Goal: Register for event/course

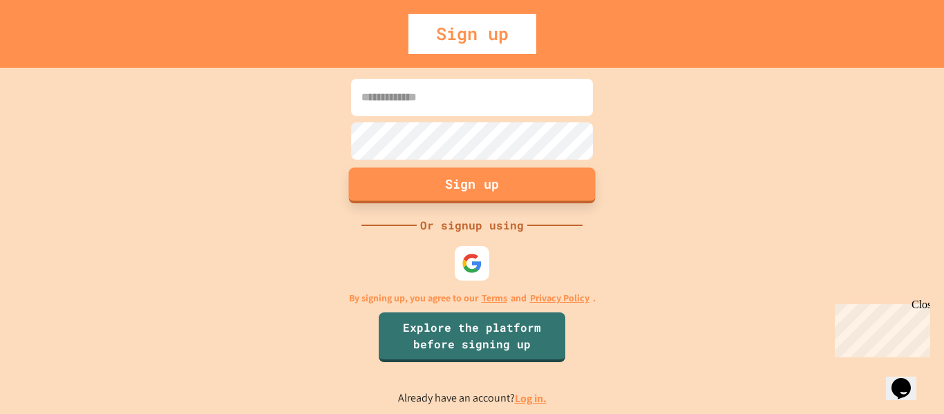
click at [490, 176] on button "Sign up" at bounding box center [472, 185] width 247 height 36
click at [410, 97] on input at bounding box center [472, 97] width 242 height 37
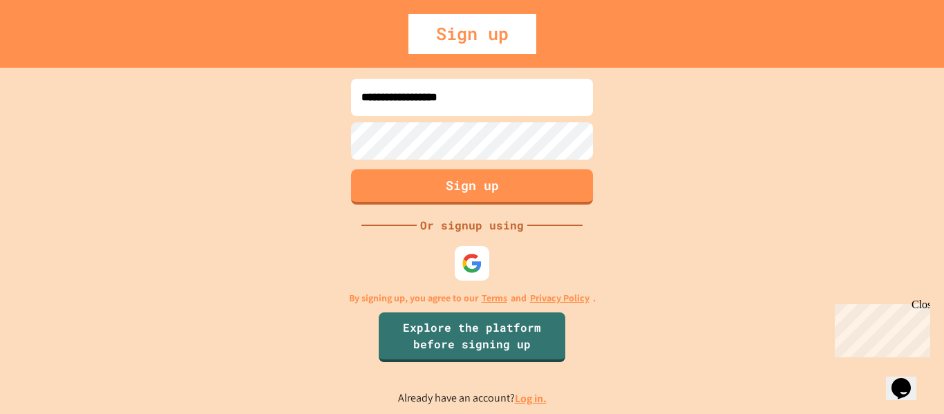
type input "**********"
click at [540, 184] on button "Sign up" at bounding box center [472, 185] width 247 height 36
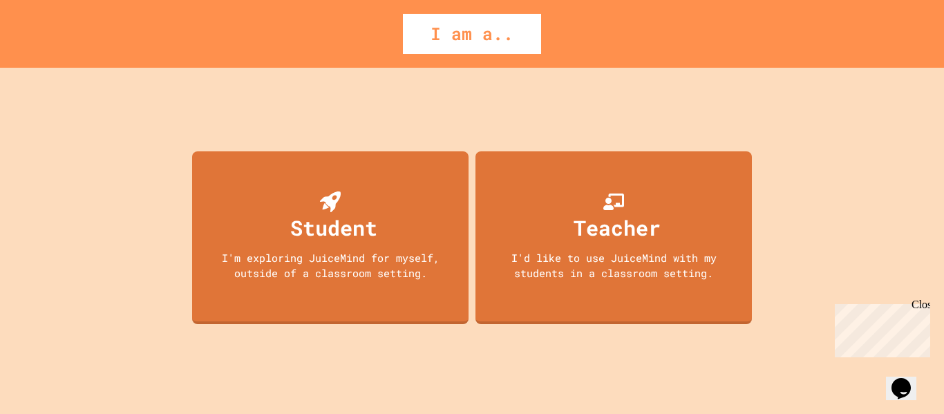
click at [537, 184] on div "Teacher I'd like to use JuiceMind with my students in a classroom setting." at bounding box center [613, 237] width 276 height 173
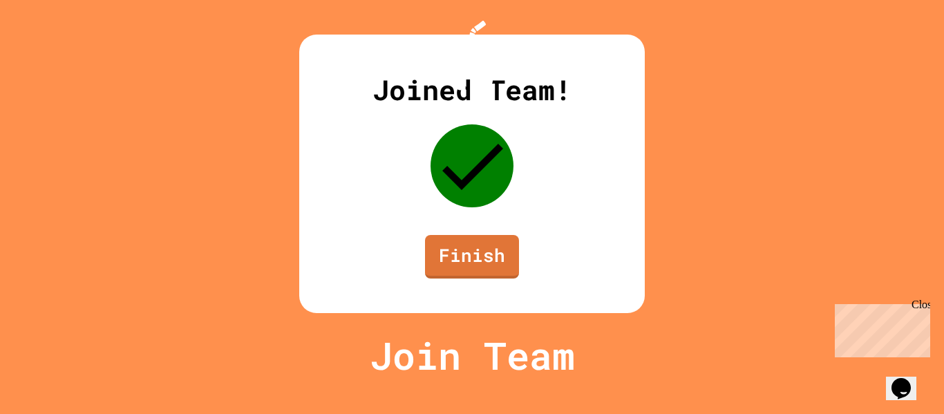
click at [645, 99] on div "Joined Team! Finish" at bounding box center [472, 174] width 346 height 278
click at [464, 278] on link "Finish" at bounding box center [472, 255] width 93 height 46
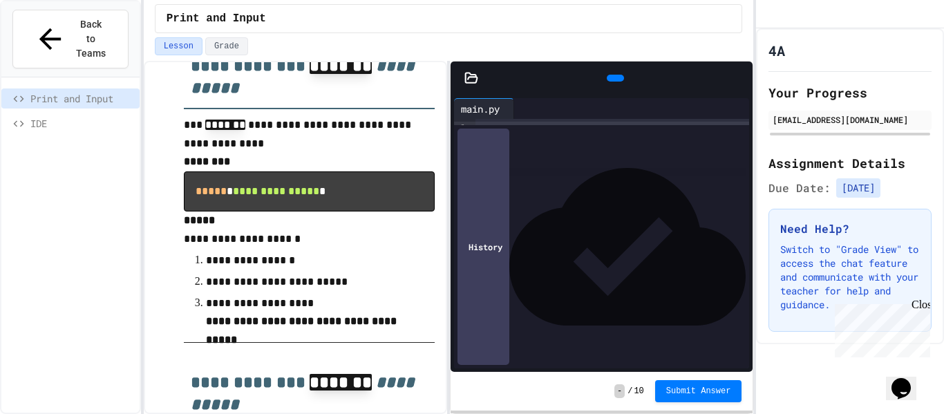
scroll to position [352, 0]
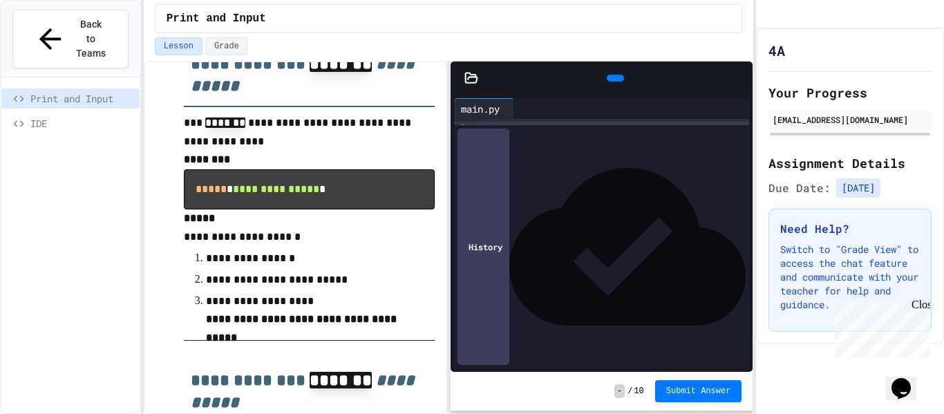
click at [575, 138] on div at bounding box center [612, 128] width 274 height 19
click at [614, 78] on icon at bounding box center [614, 78] width 0 height 0
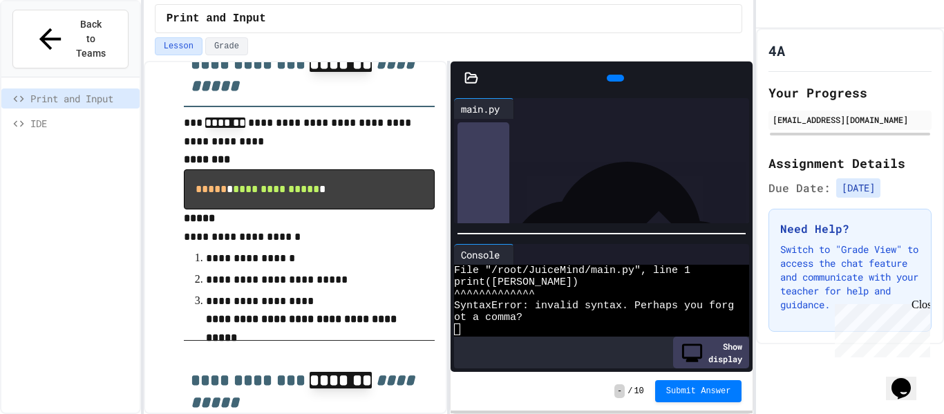
click at [614, 78] on icon at bounding box center [614, 78] width 0 height 0
click at [602, 55] on div "Lesson Grade" at bounding box center [449, 46] width 588 height 18
